Goal: Navigation & Orientation: Find specific page/section

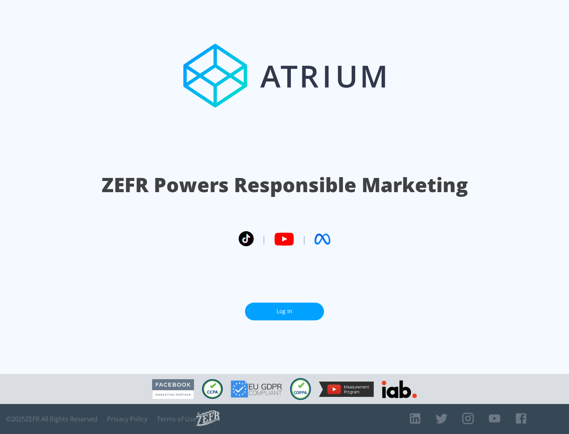
click at [284, 312] on link "Log In" at bounding box center [284, 312] width 79 height 18
